Goal: Check status: Check status

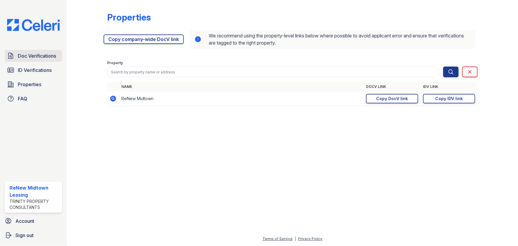
click at [40, 58] on span "Doc Verifications" at bounding box center [37, 55] width 38 height 7
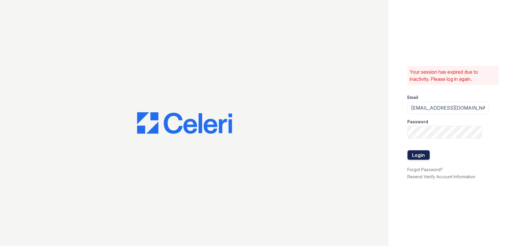
click at [428, 157] on form "Email renewmidtown@trinity-pm.com Password Login" at bounding box center [447, 128] width 81 height 76
click at [424, 156] on button "Login" at bounding box center [418, 154] width 22 height 9
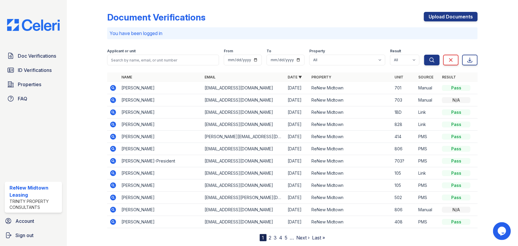
click at [113, 173] on icon at bounding box center [113, 173] width 6 height 6
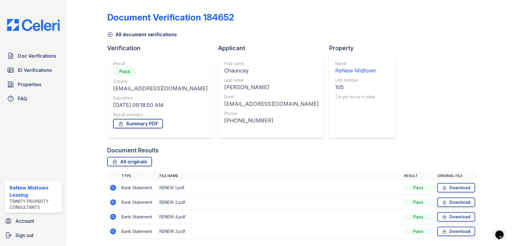
click at [114, 188] on icon at bounding box center [112, 187] width 7 height 7
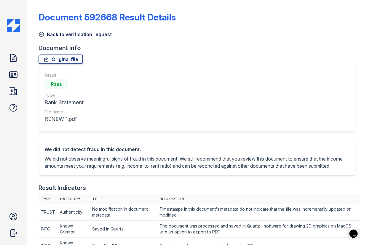
click at [41, 33] on icon at bounding box center [42, 34] width 6 height 6
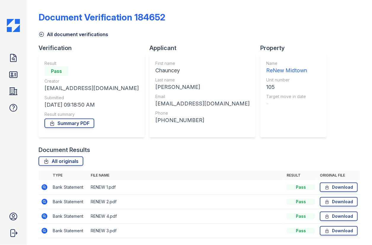
click at [42, 201] on icon at bounding box center [45, 202] width 6 height 6
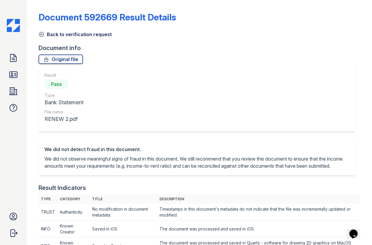
click at [42, 35] on icon at bounding box center [42, 34] width 6 height 6
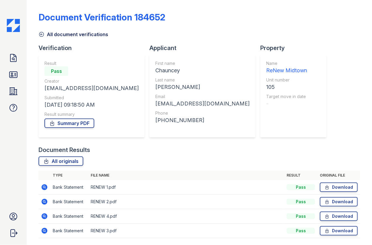
click at [44, 216] on icon at bounding box center [43, 215] width 1 height 1
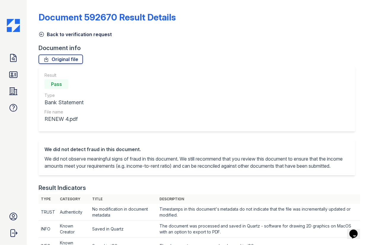
click at [46, 34] on link "Back to verification request" at bounding box center [75, 34] width 73 height 7
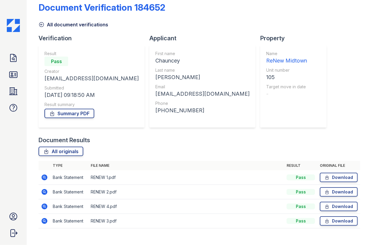
scroll to position [19, 0]
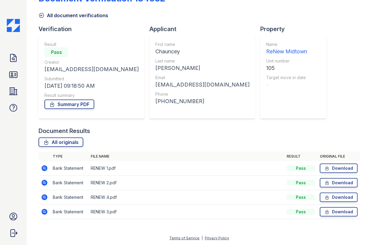
click at [45, 212] on icon at bounding box center [45, 212] width 6 height 6
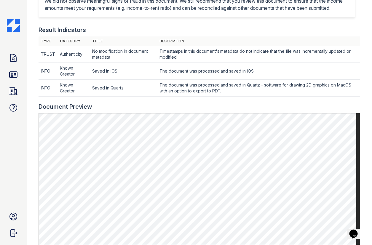
scroll to position [189, 0]
